Goal: Navigation & Orientation: Find specific page/section

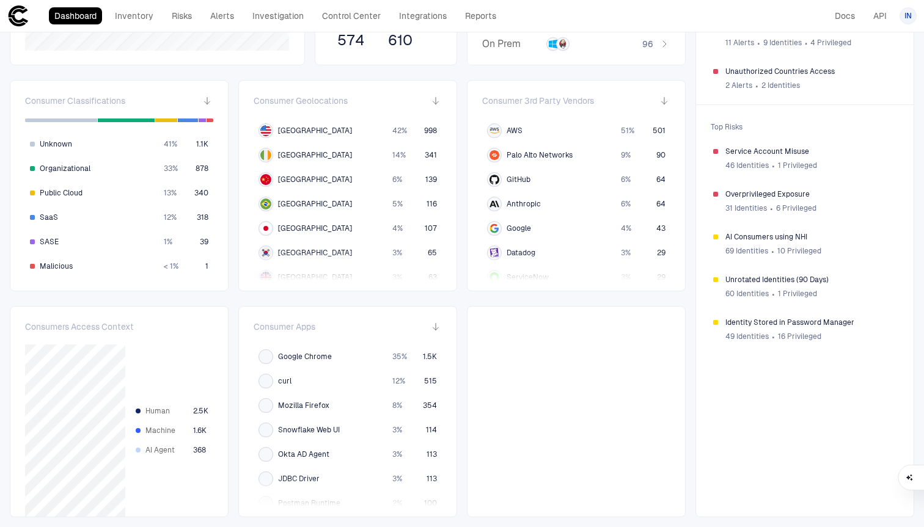
scroll to position [241, 0]
click at [140, 12] on link "Inventory" at bounding box center [133, 15] width 49 height 17
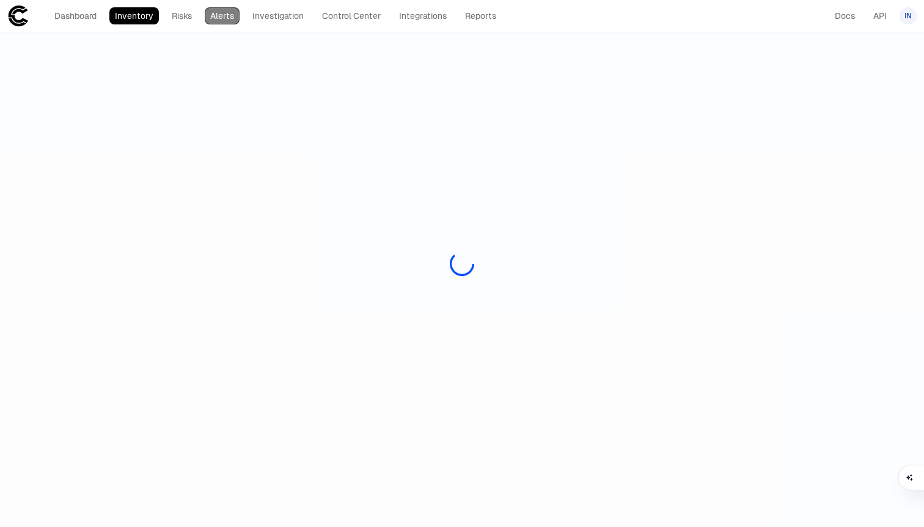
click at [229, 13] on link "Alerts" at bounding box center [222, 15] width 35 height 17
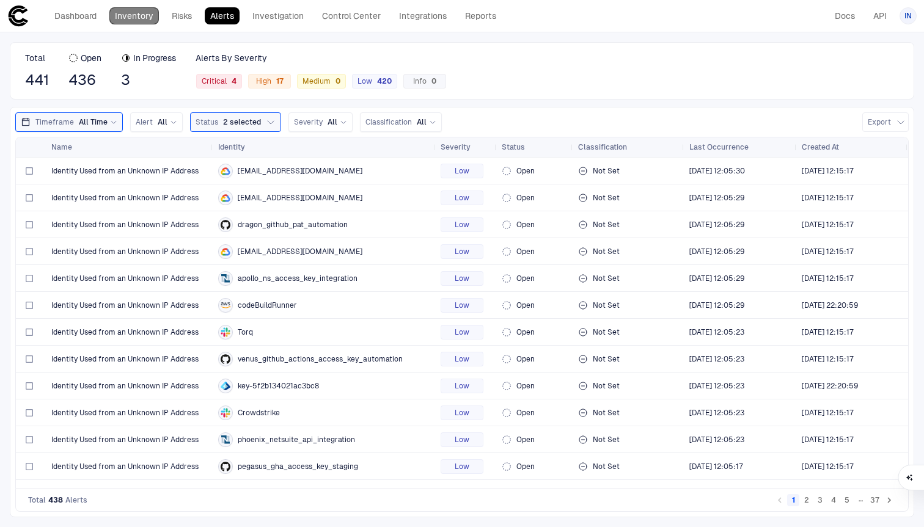
click at [129, 21] on link "Inventory" at bounding box center [133, 15] width 49 height 17
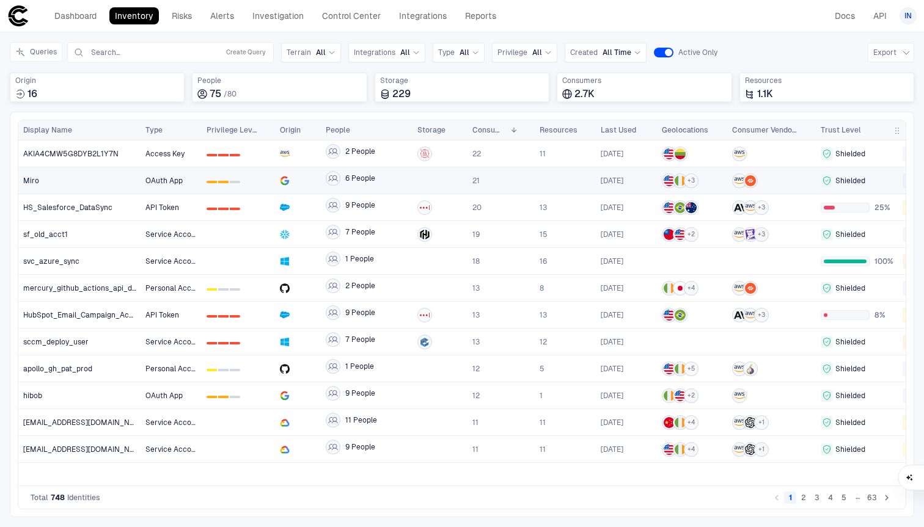
click at [270, 184] on div "0 1 2" at bounding box center [238, 180] width 73 height 26
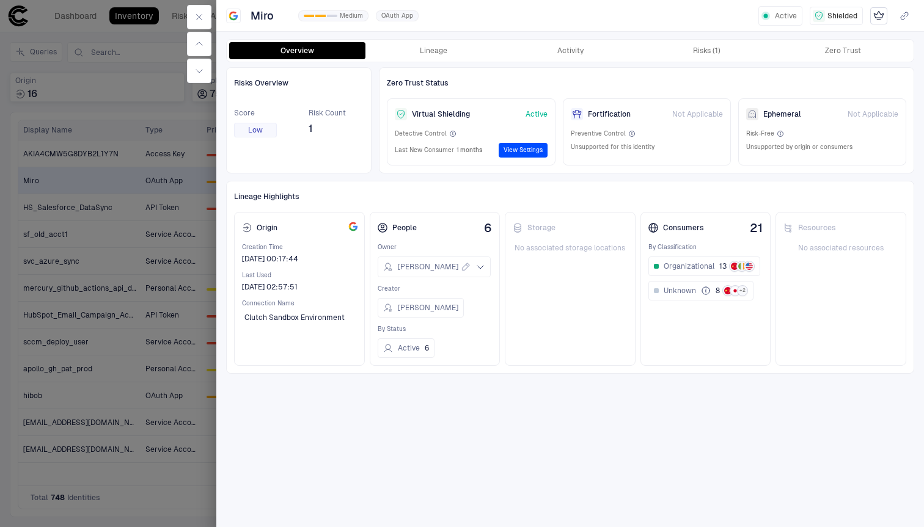
click at [97, 341] on div at bounding box center [462, 263] width 924 height 527
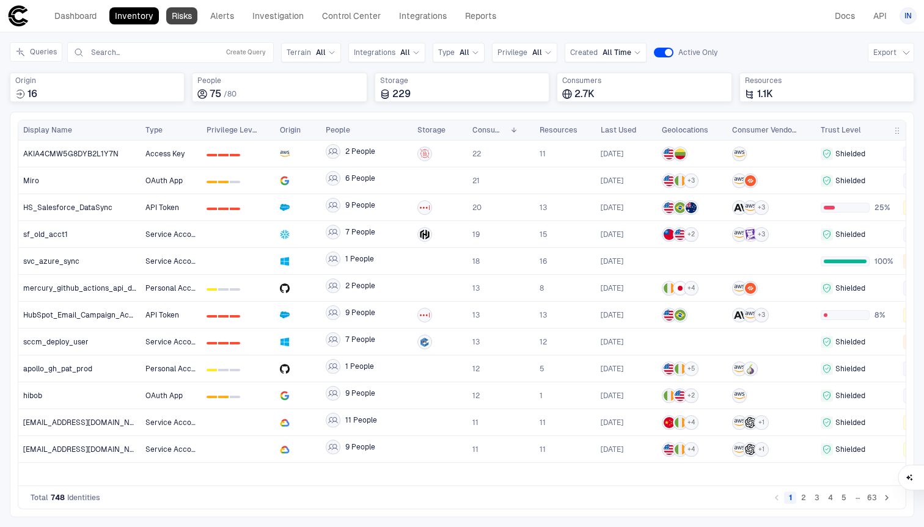
drag, startPoint x: 195, startPoint y: 26, endPoint x: 181, endPoint y: 12, distance: 19.4
click at [181, 12] on link "Risks" at bounding box center [181, 15] width 31 height 17
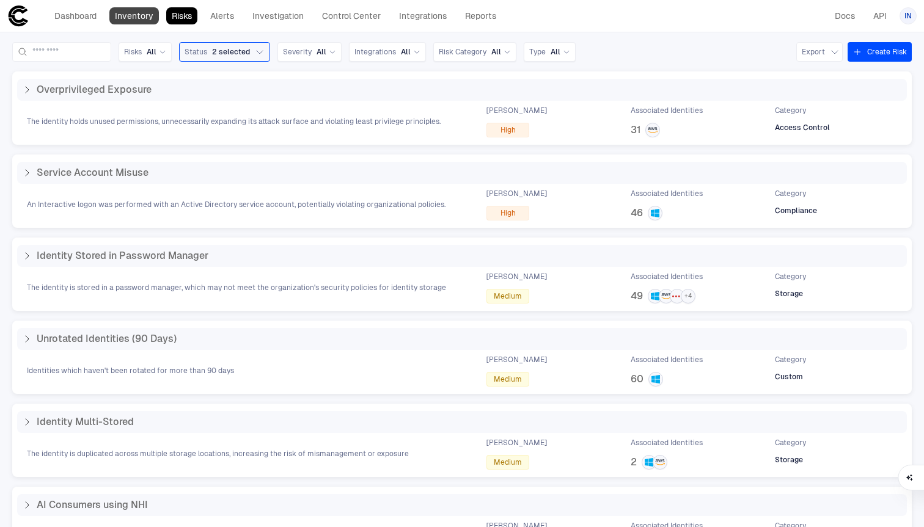
click at [154, 15] on link "Inventory" at bounding box center [133, 15] width 49 height 17
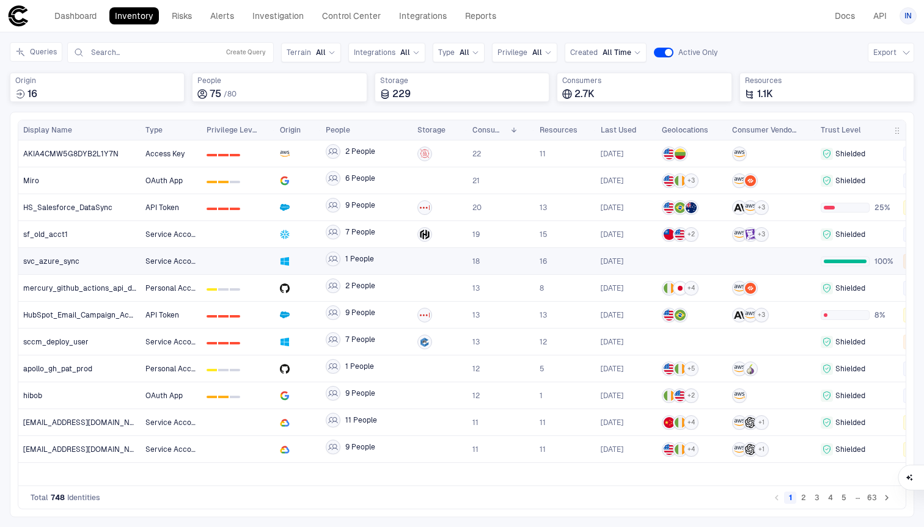
click at [670, 249] on div at bounding box center [692, 261] width 60 height 25
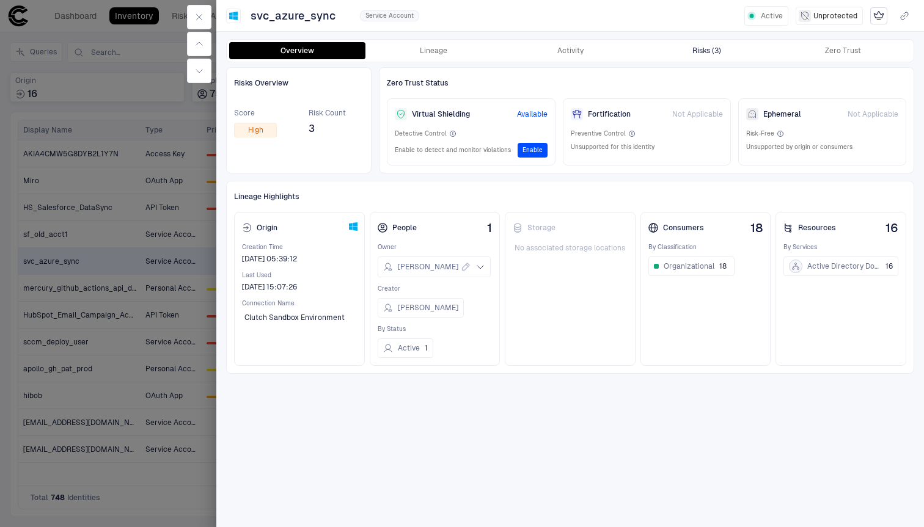
click at [712, 53] on div "Risks (3)" at bounding box center [706, 51] width 29 height 10
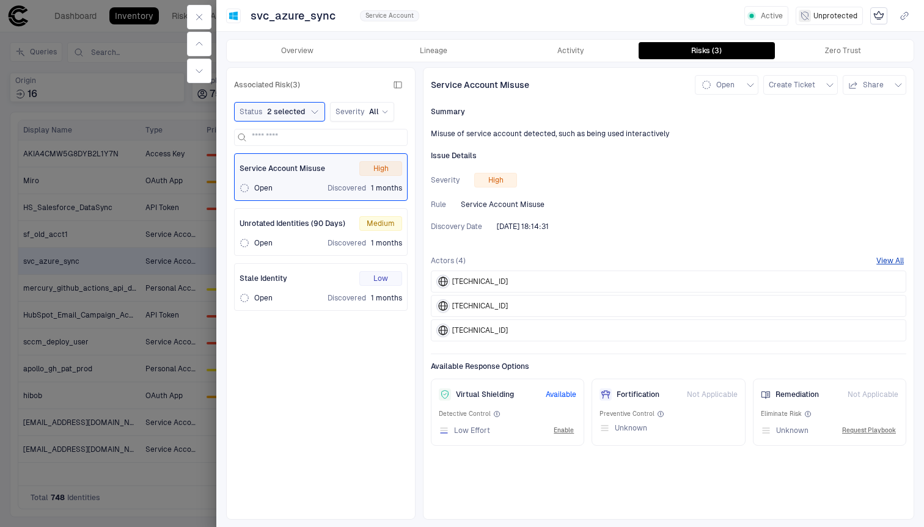
click at [316, 188] on div "Open Discovered 1 months" at bounding box center [320, 188] width 162 height 10
click at [341, 188] on span "Discovered" at bounding box center [346, 188] width 38 height 10
click at [358, 247] on span "Discovered" at bounding box center [346, 243] width 38 height 10
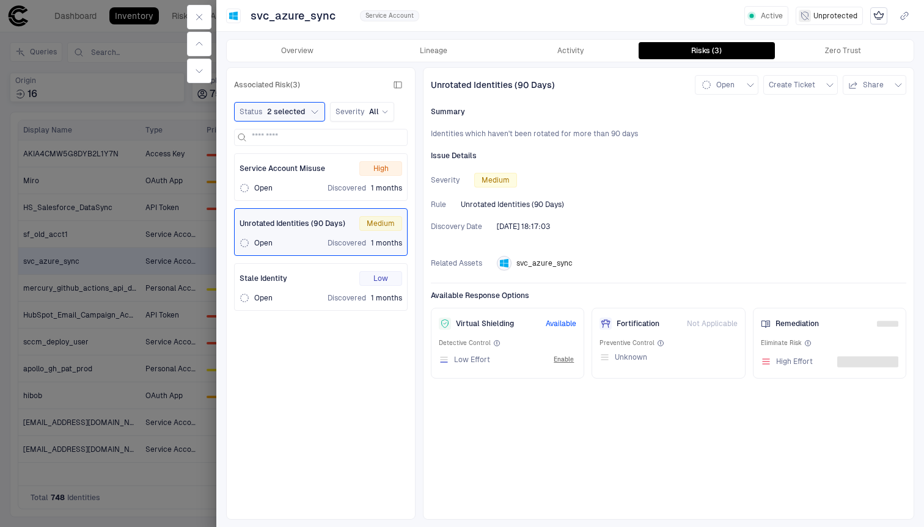
click at [367, 290] on div "Stale Identity Low Open Discovered 1 months" at bounding box center [320, 287] width 162 height 32
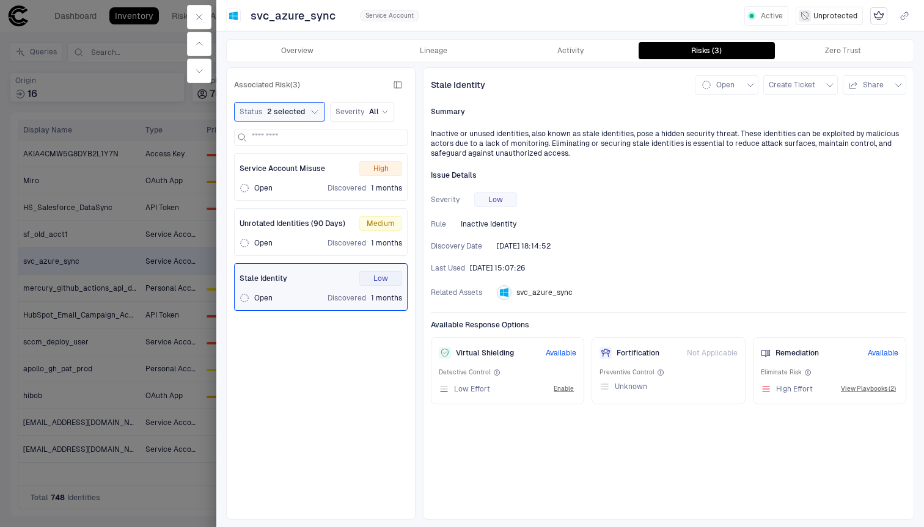
click at [324, 211] on div "Unrotated Identities (90 Days) Medium Open Discovered 1 months" at bounding box center [320, 232] width 173 height 48
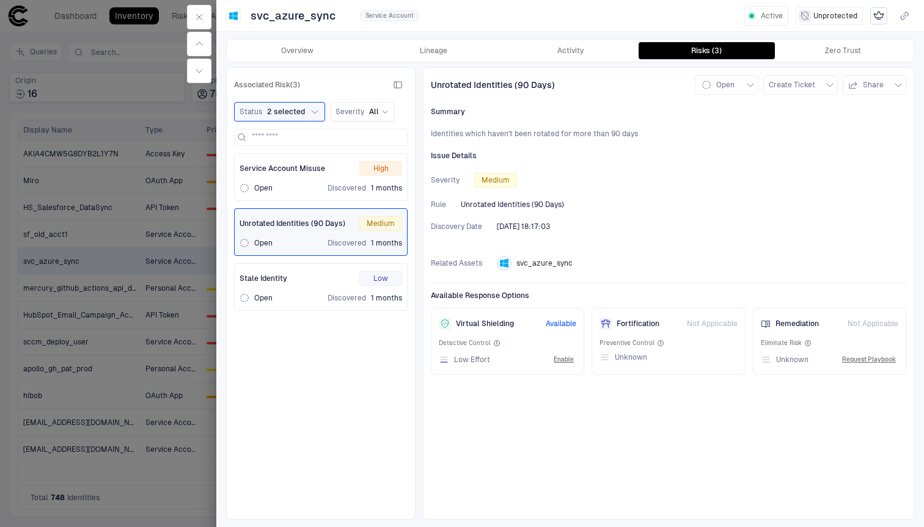
click at [305, 184] on div "Open Discovered 1 months" at bounding box center [320, 188] width 162 height 10
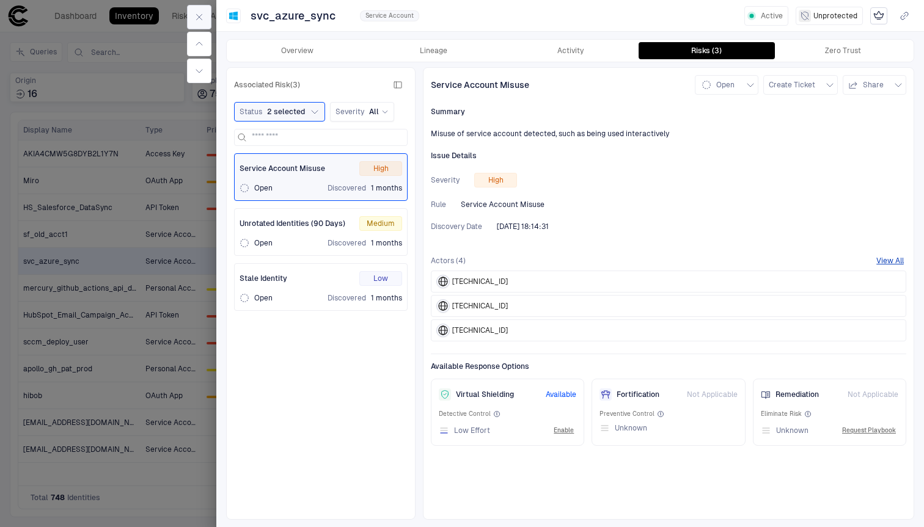
click at [201, 14] on icon "button" at bounding box center [199, 17] width 10 height 10
